Goal: Check status: Check status

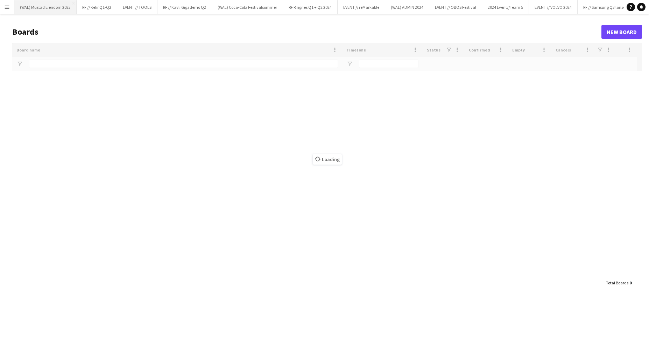
click at [15, 10] on button "(WAL) Mustad Eiendom 2023 Close" at bounding box center [45, 7] width 62 height 14
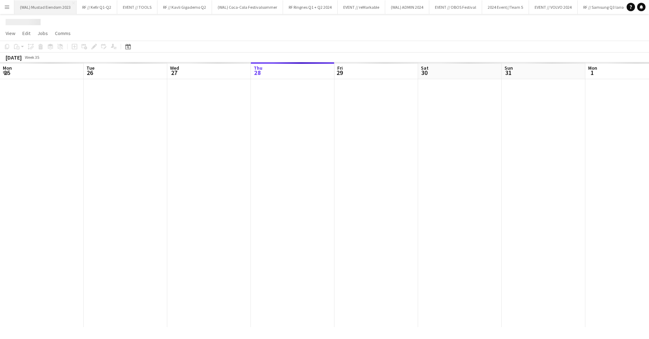
scroll to position [0, 167]
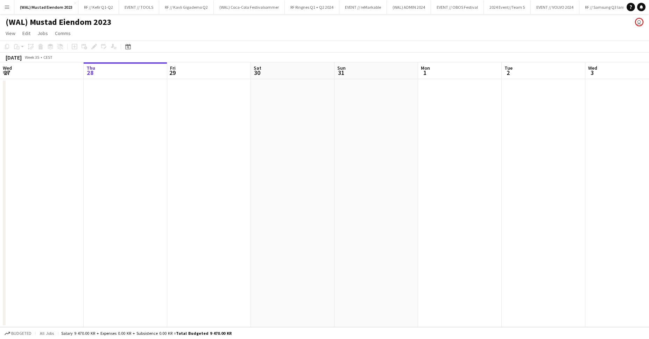
click at [12, 10] on button "Menu" at bounding box center [7, 7] width 14 height 14
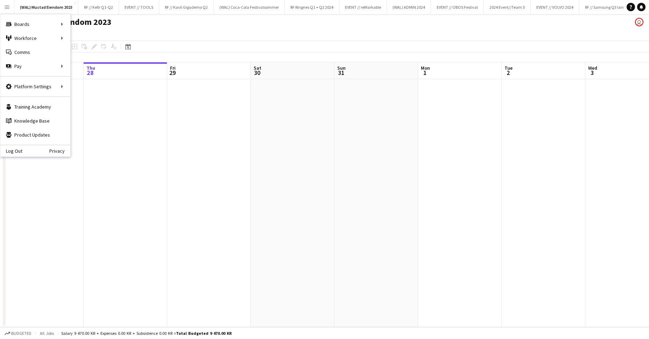
drag, startPoint x: 113, startPoint y: 85, endPoint x: 48, endPoint y: 67, distance: 67.6
click at [102, 83] on app-calendar-viewport "Mon 25 Tue 26 Wed 27 Thu 28 Fri 29 Sat 30 Sun 31 Mon 1 Tue 2 Wed 3 Thu 4 Fri 5 …" at bounding box center [324, 194] width 649 height 264
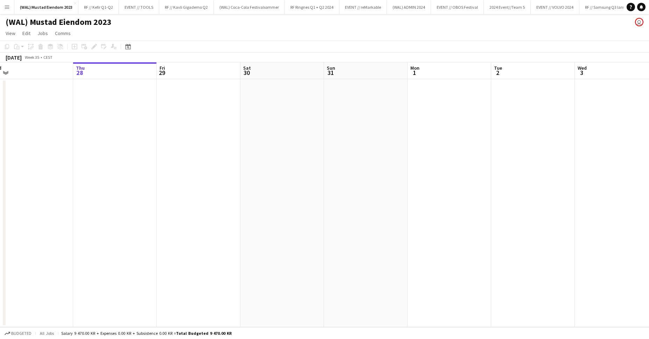
click at [11, 2] on button "Menu" at bounding box center [7, 7] width 14 height 14
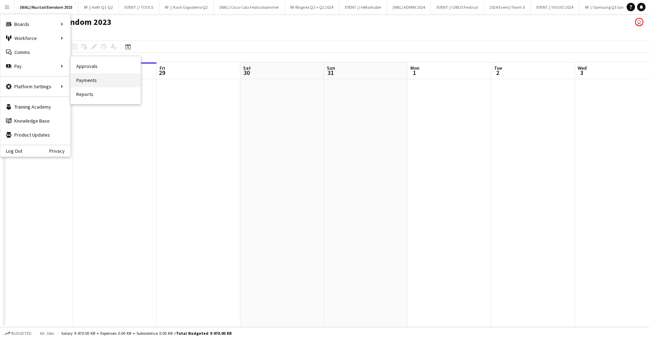
click at [110, 78] on link "Payments" at bounding box center [106, 80] width 70 height 14
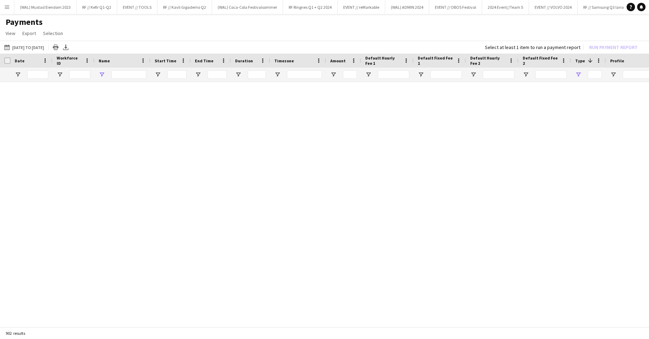
type input "****"
type input "***"
click at [134, 76] on input "****" at bounding box center [128, 74] width 35 height 8
type input "**********"
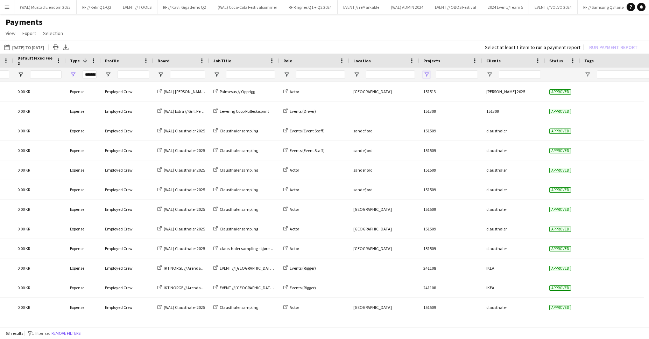
click at [426, 72] on span "Open Filter Menu" at bounding box center [426, 74] width 6 height 6
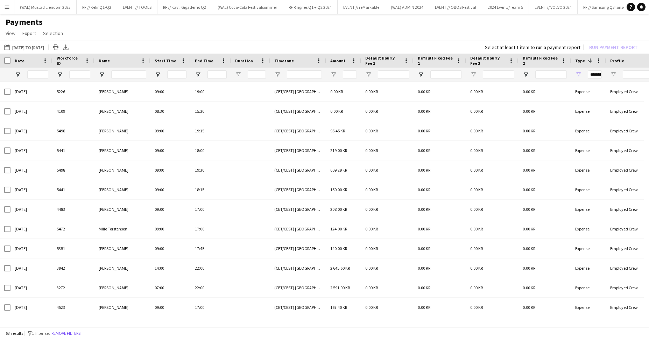
click at [8, 9] on app-icon "Menu" at bounding box center [7, 7] width 6 height 6
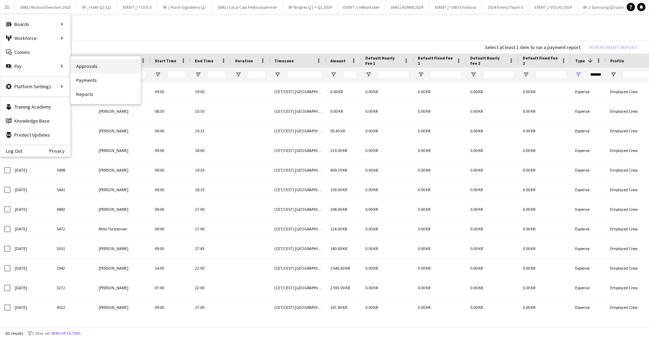
click at [106, 68] on link "Approvals" at bounding box center [106, 66] width 70 height 14
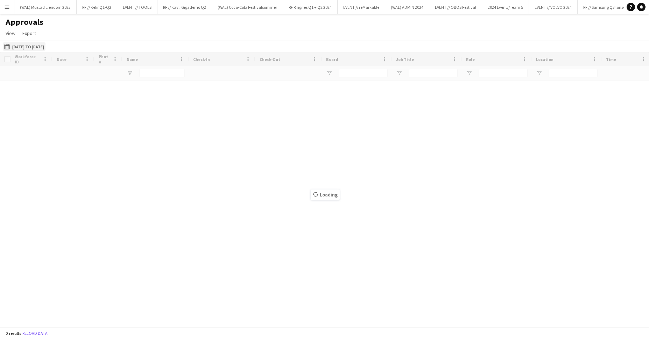
click at [43, 50] on button "[DATE] to [DATE] [DATE] to [DATE]" at bounding box center [24, 46] width 43 height 8
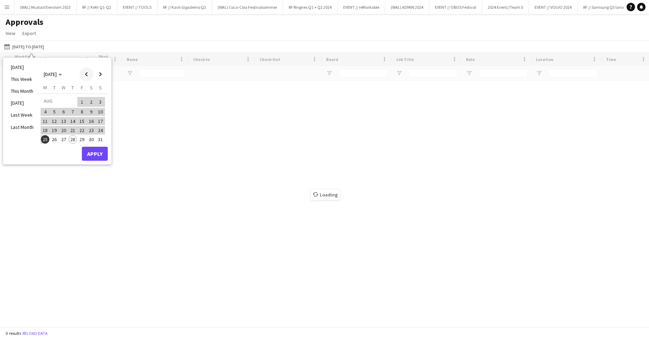
click at [86, 71] on span "Previous month" at bounding box center [86, 74] width 14 height 14
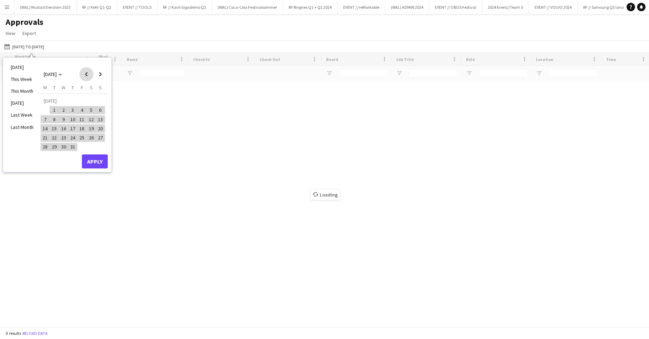
click at [86, 71] on span "Previous month" at bounding box center [86, 74] width 14 height 14
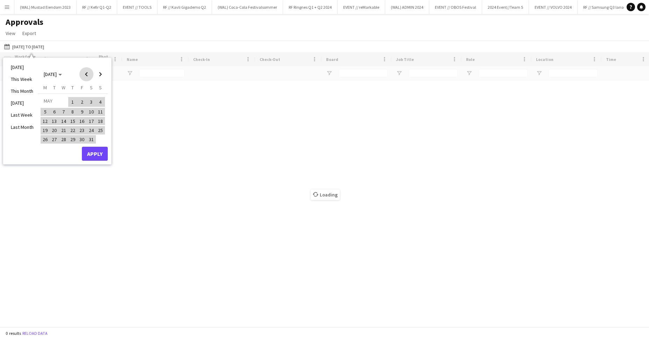
click at [86, 71] on span "Previous month" at bounding box center [86, 74] width 14 height 14
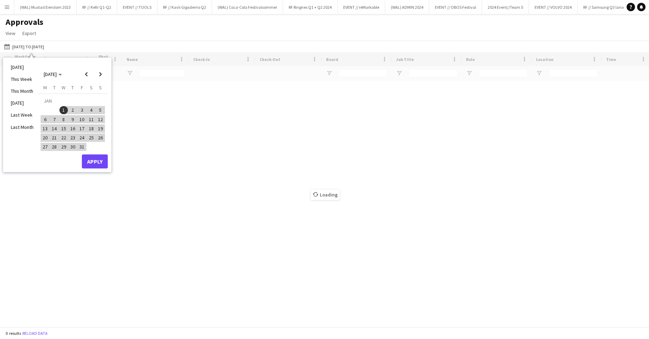
click at [60, 110] on button "1" at bounding box center [63, 109] width 9 height 9
click at [62, 111] on span "1" at bounding box center [63, 110] width 8 height 8
click at [101, 75] on span "Next month" at bounding box center [100, 74] width 14 height 14
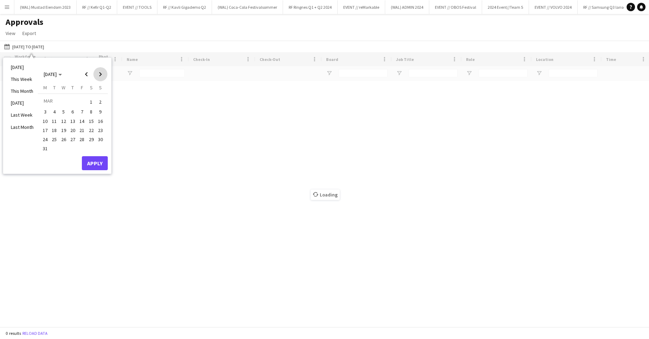
click at [101, 75] on span "Next month" at bounding box center [100, 74] width 14 height 14
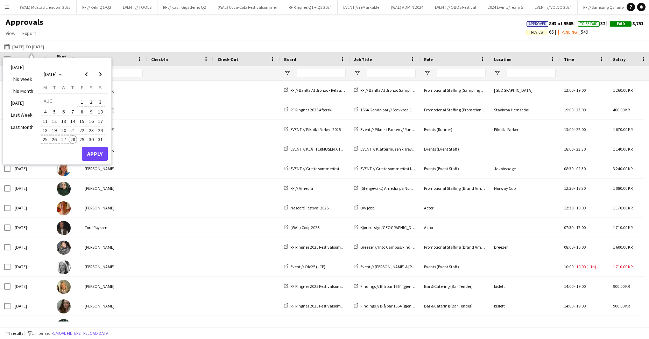
click at [72, 138] on span "28" at bounding box center [73, 139] width 8 height 8
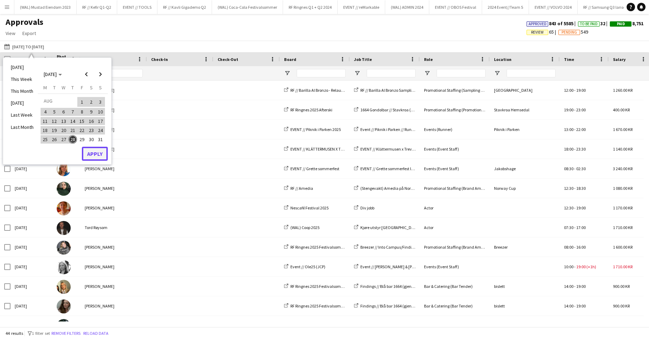
click at [94, 158] on button "Apply" at bounding box center [95, 154] width 26 height 14
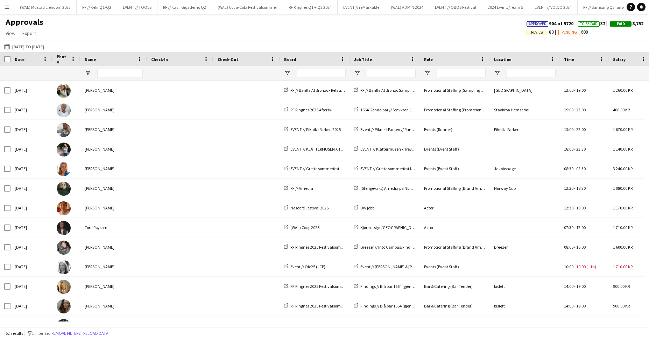
click at [8, 8] on app-icon "Menu" at bounding box center [7, 7] width 6 height 6
